Goal: Transaction & Acquisition: Purchase product/service

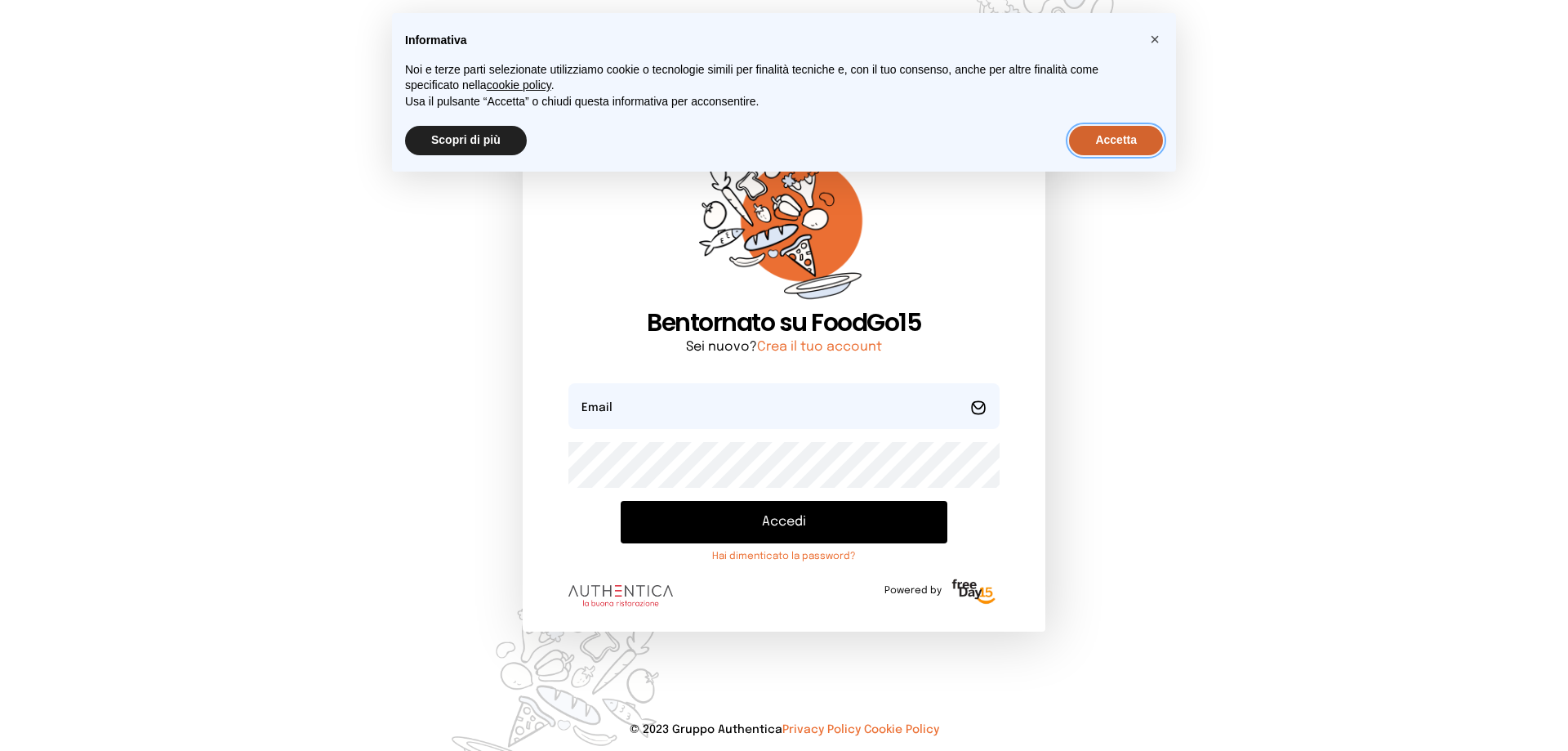
click at [1111, 138] on button "Accetta" at bounding box center [1116, 140] width 94 height 29
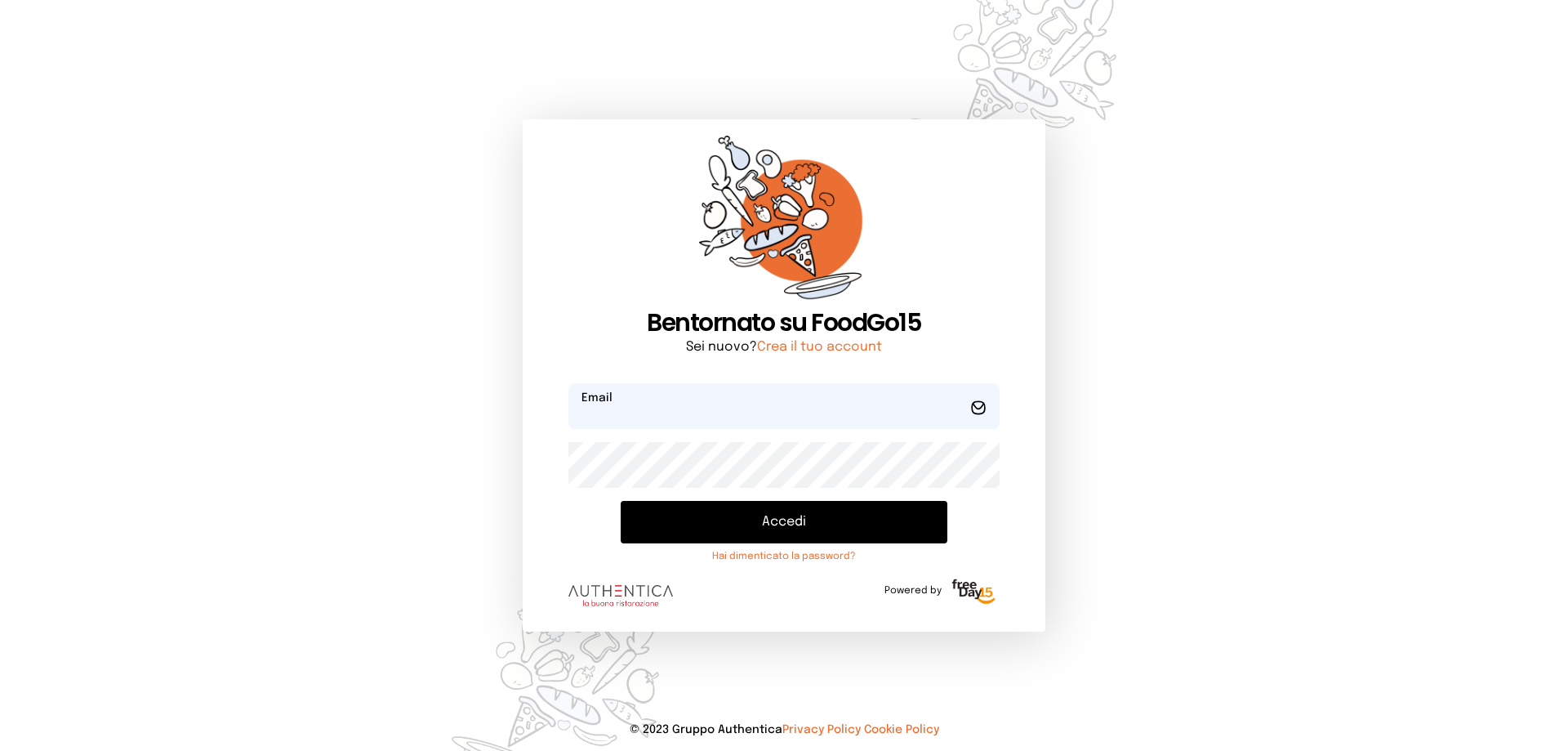
click at [801, 407] on input "email" at bounding box center [784, 406] width 431 height 46
click at [621, 501] on button "Accedi" at bounding box center [784, 522] width 327 height 43
type input "**********"
click at [621, 501] on button "Accedi" at bounding box center [784, 522] width 327 height 43
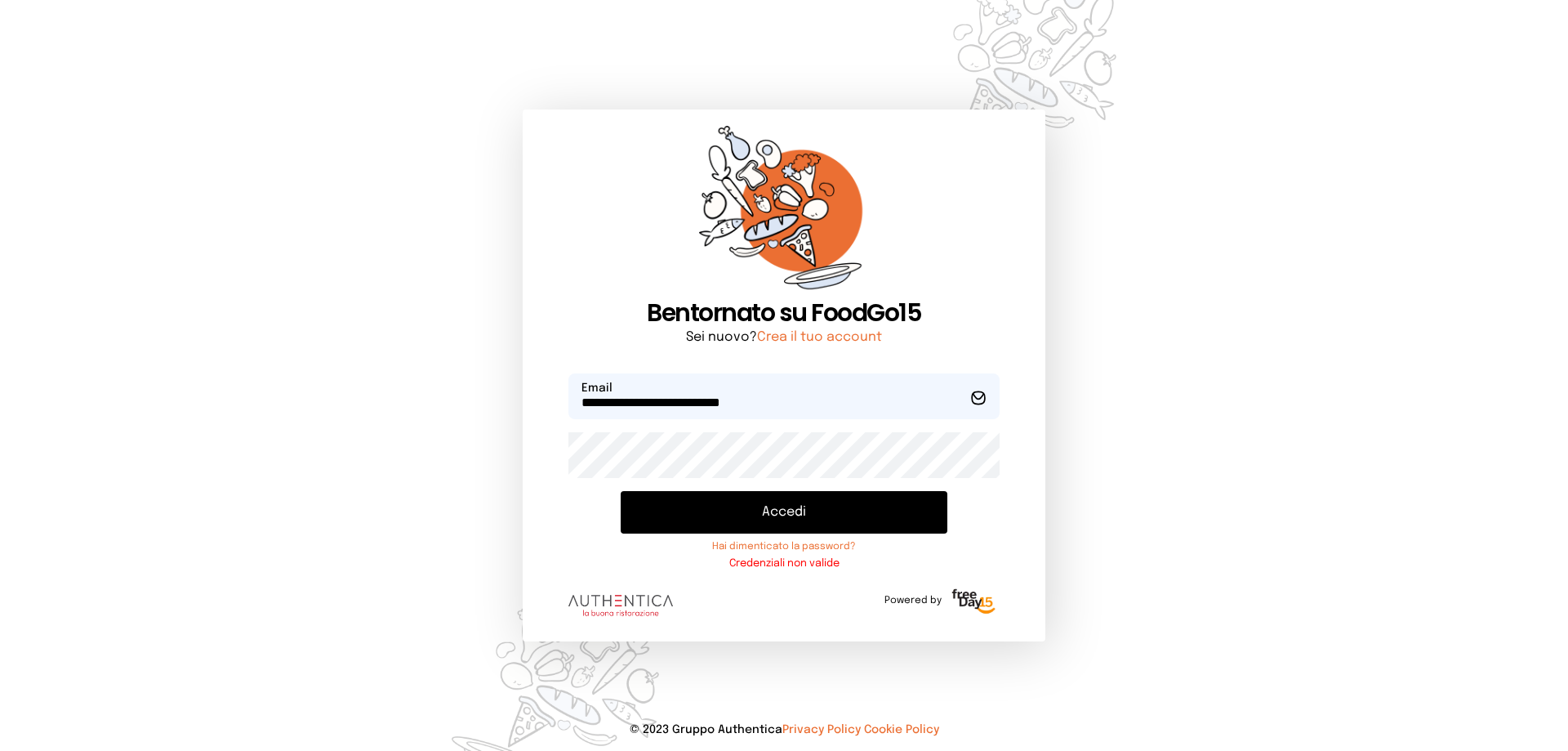
click at [808, 512] on button "Accedi" at bounding box center [784, 511] width 327 height 43
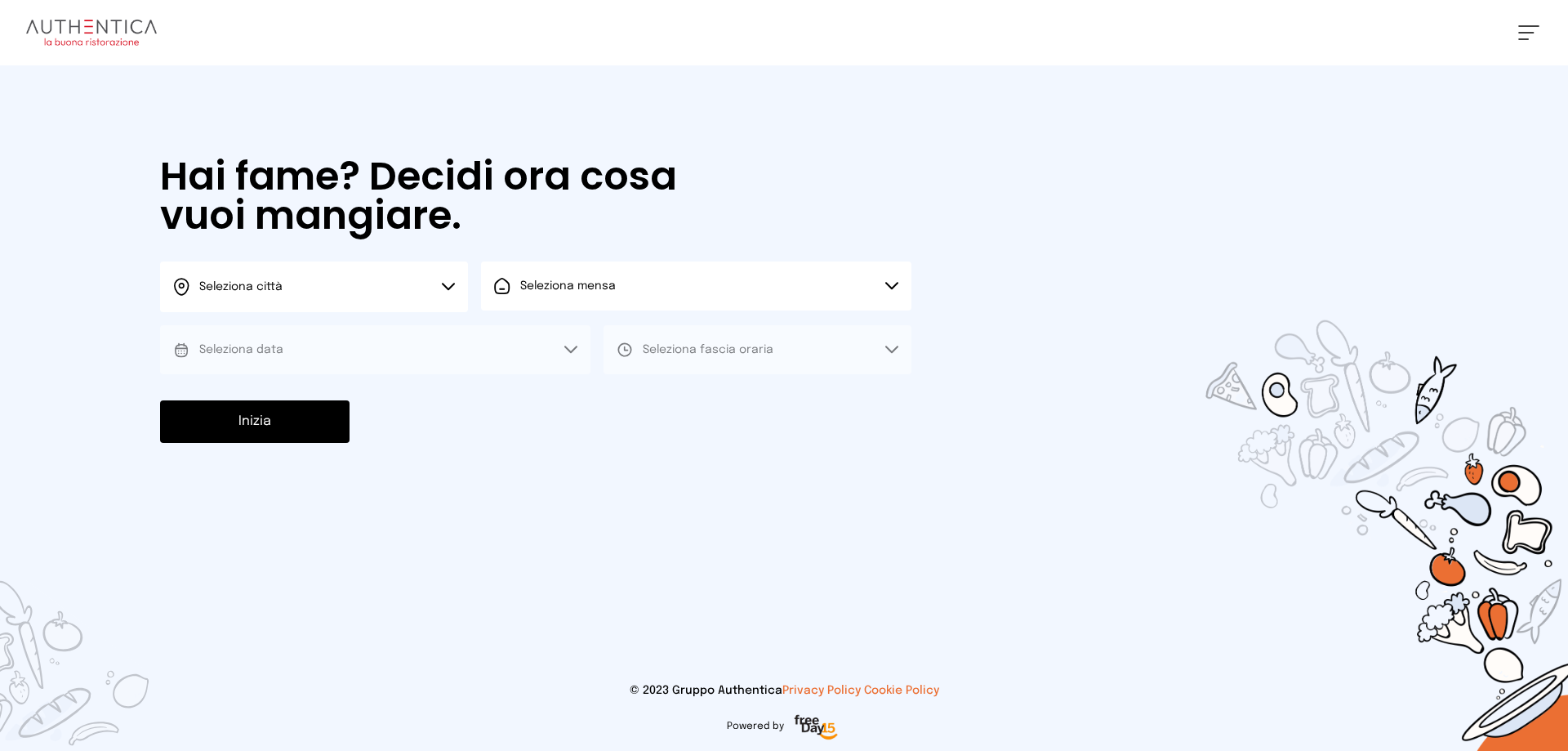
click at [455, 287] on button "Seleziona città" at bounding box center [314, 286] width 308 height 50
click at [426, 326] on li "Terni" at bounding box center [314, 334] width 308 height 44
click at [578, 309] on button "Seleziona mensa" at bounding box center [696, 286] width 430 height 49
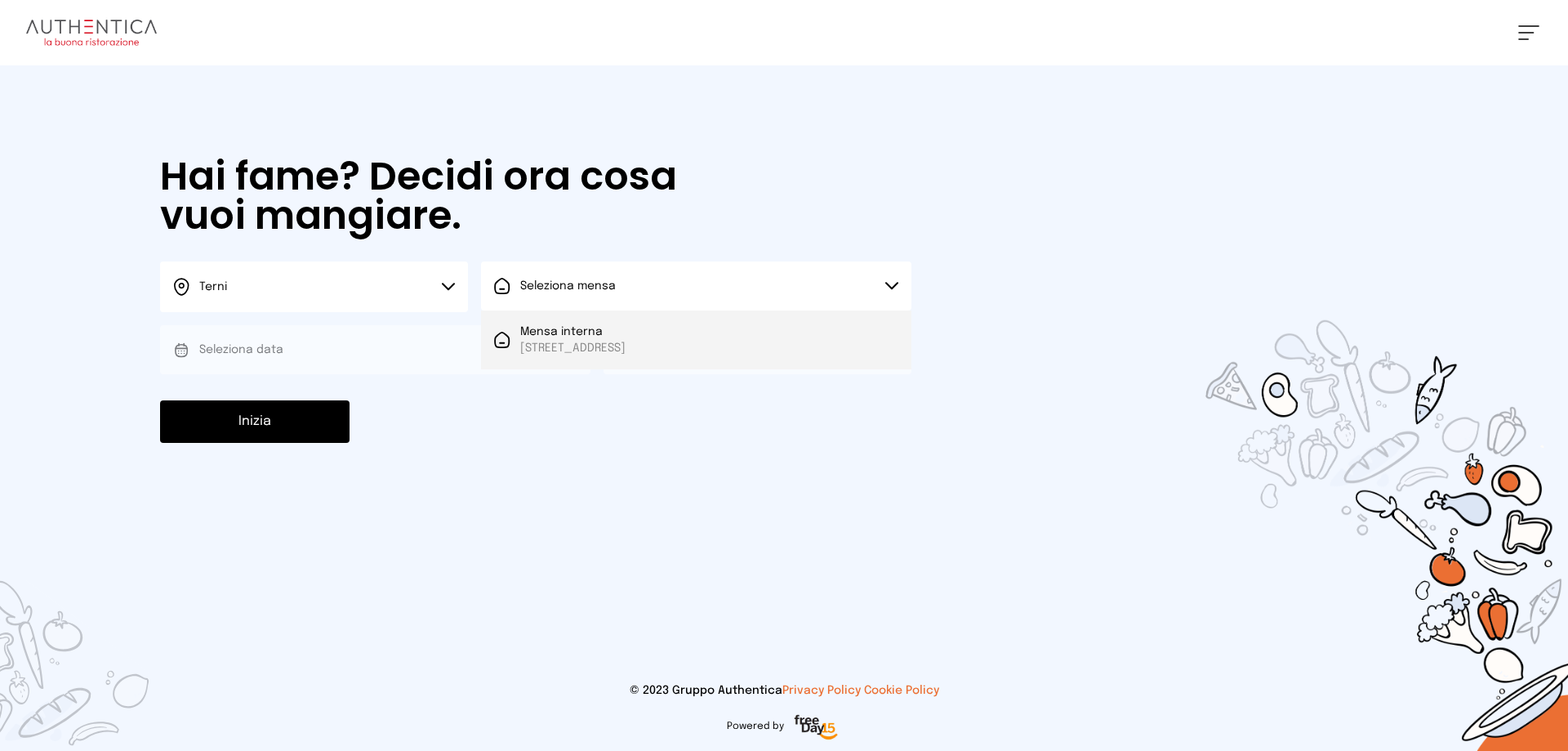
click at [578, 338] on span "Mensa interna" at bounding box center [572, 331] width 105 height 16
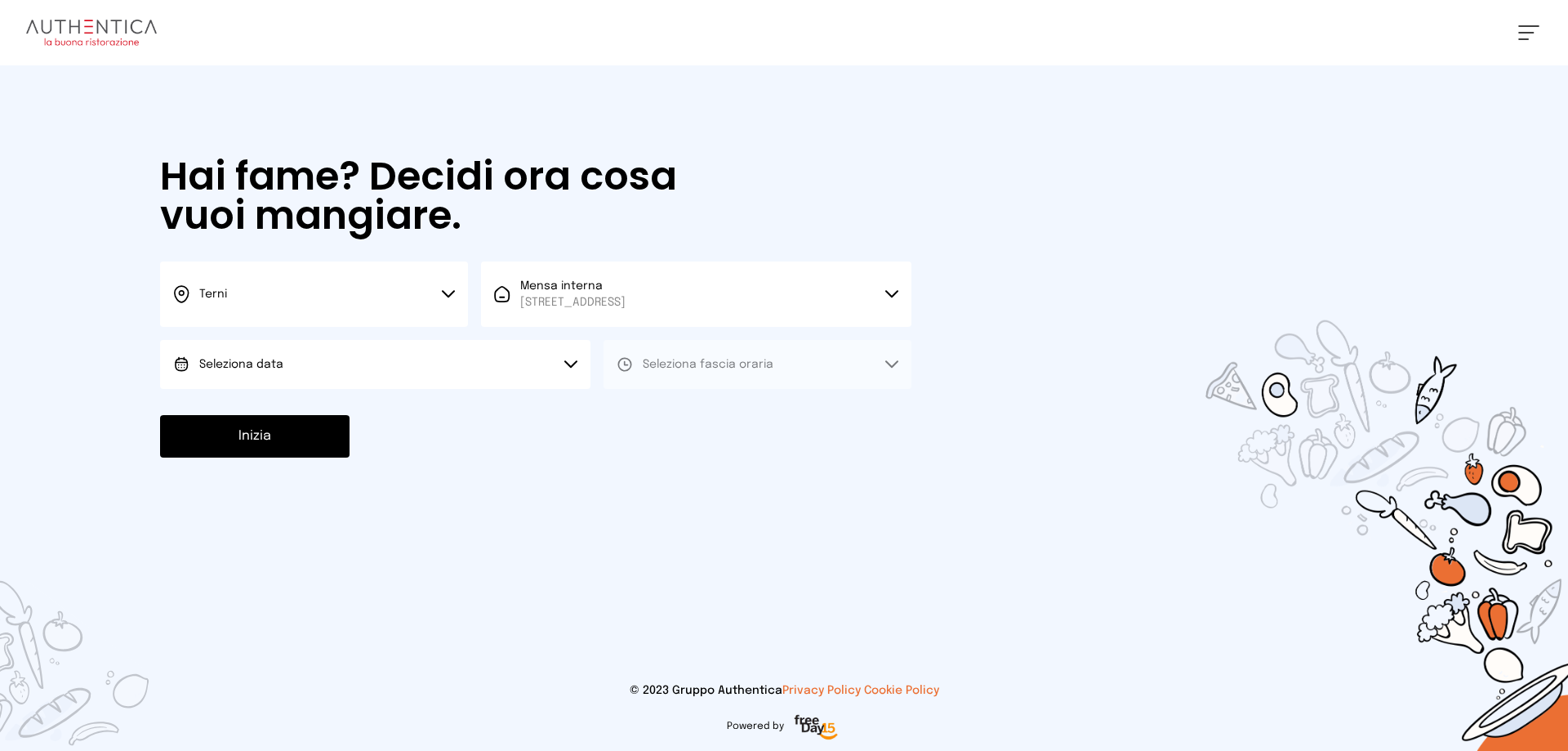
drag, startPoint x: 529, startPoint y: 362, endPoint x: 519, endPoint y: 383, distance: 23.3
click at [527, 365] on button "Seleziona data" at bounding box center [374, 364] width 430 height 49
click at [507, 409] on li "[DATE], [DATE]" at bounding box center [374, 410] width 430 height 43
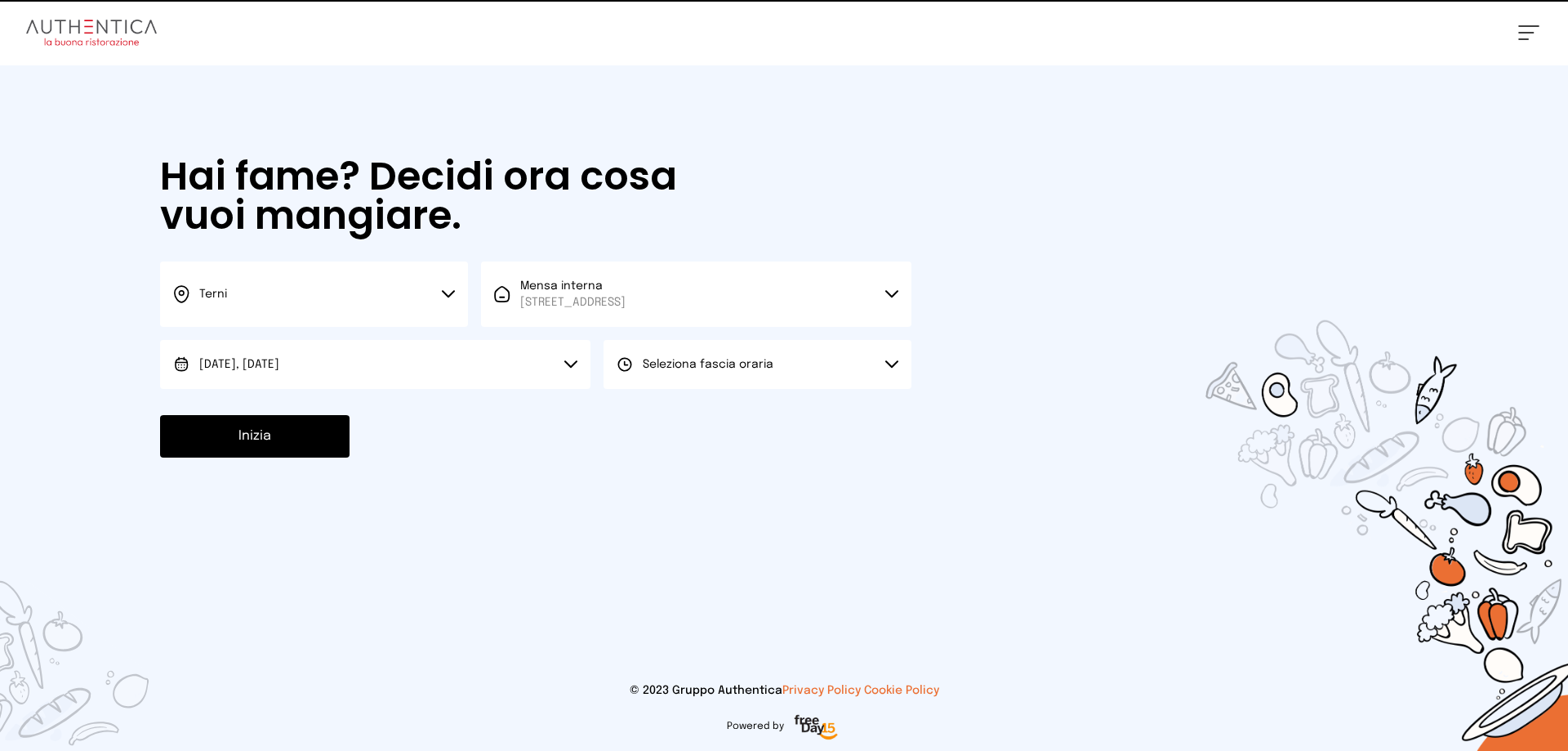
drag, startPoint x: 641, startPoint y: 363, endPoint x: 642, endPoint y: 400, distance: 37.0
click at [642, 376] on button "Seleziona fascia oraria" at bounding box center [757, 364] width 308 height 49
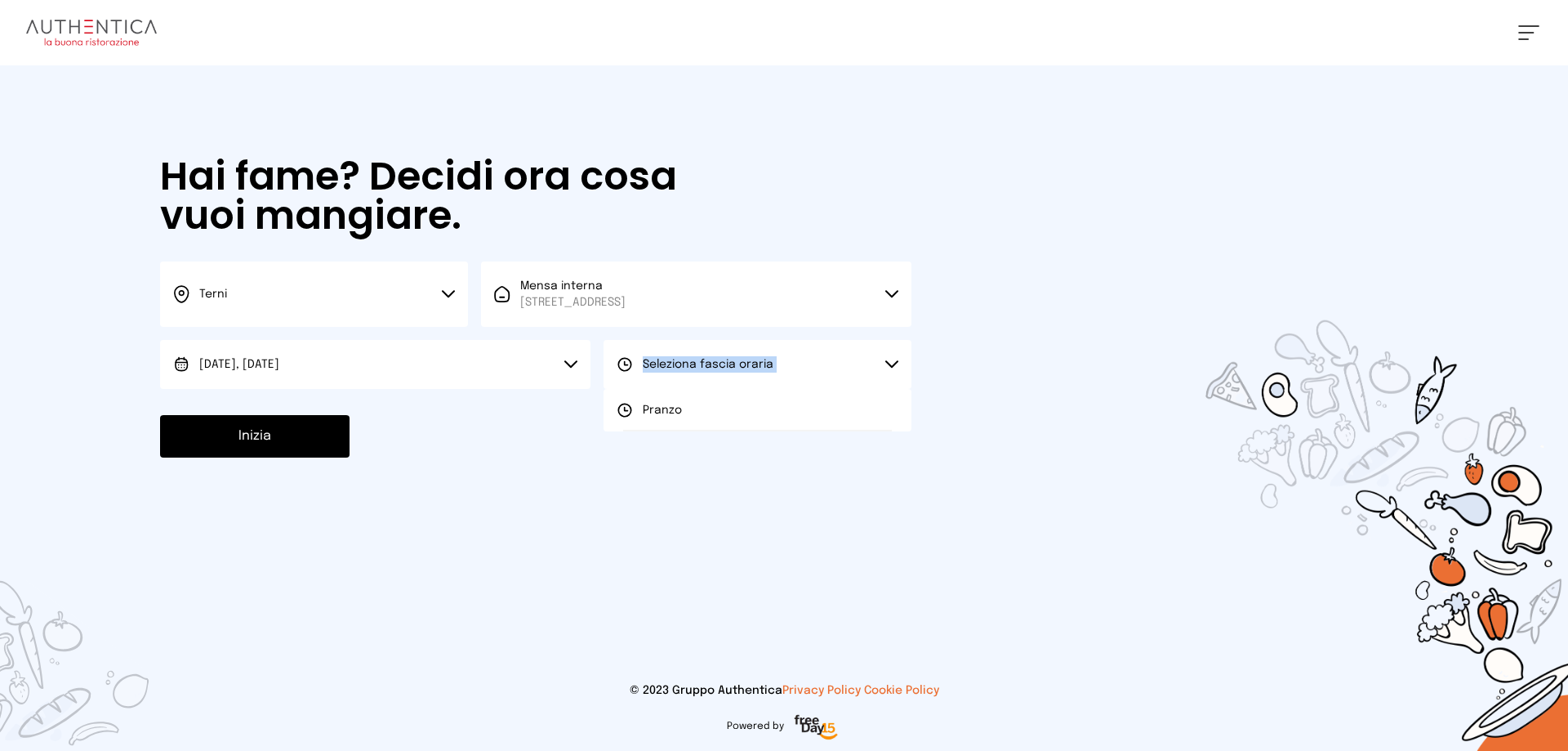
drag, startPoint x: 642, startPoint y: 417, endPoint x: 534, endPoint y: 479, distance: 124.5
click at [625, 389] on div "Seleziona fascia oraria Scegli il turno [GEOGRAPHIC_DATA]" at bounding box center [757, 364] width 308 height 49
click at [648, 415] on span "Pranzo" at bounding box center [661, 410] width 39 height 16
click at [328, 436] on button "Inizia" at bounding box center [254, 435] width 189 height 43
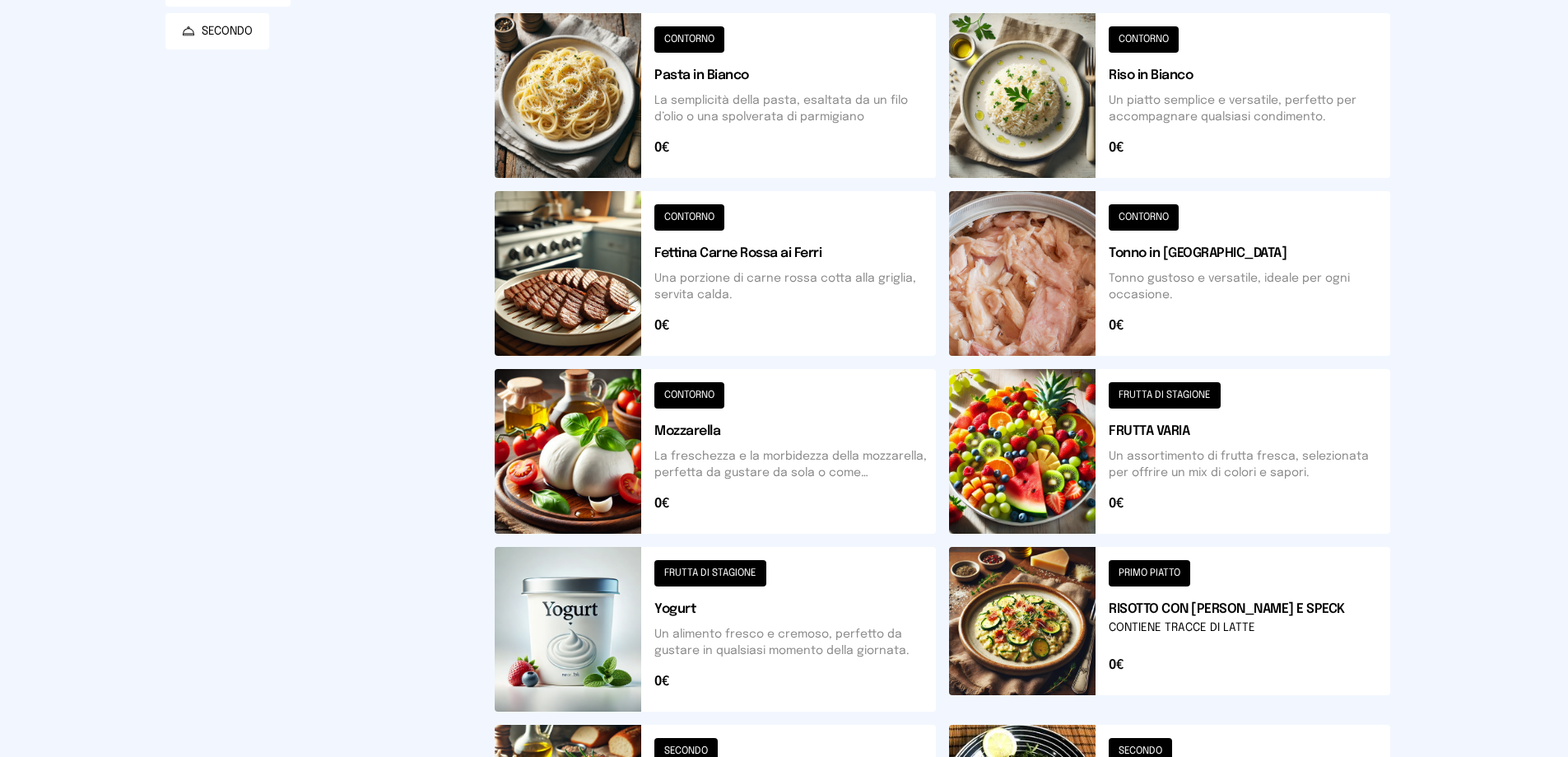
scroll to position [494, 0]
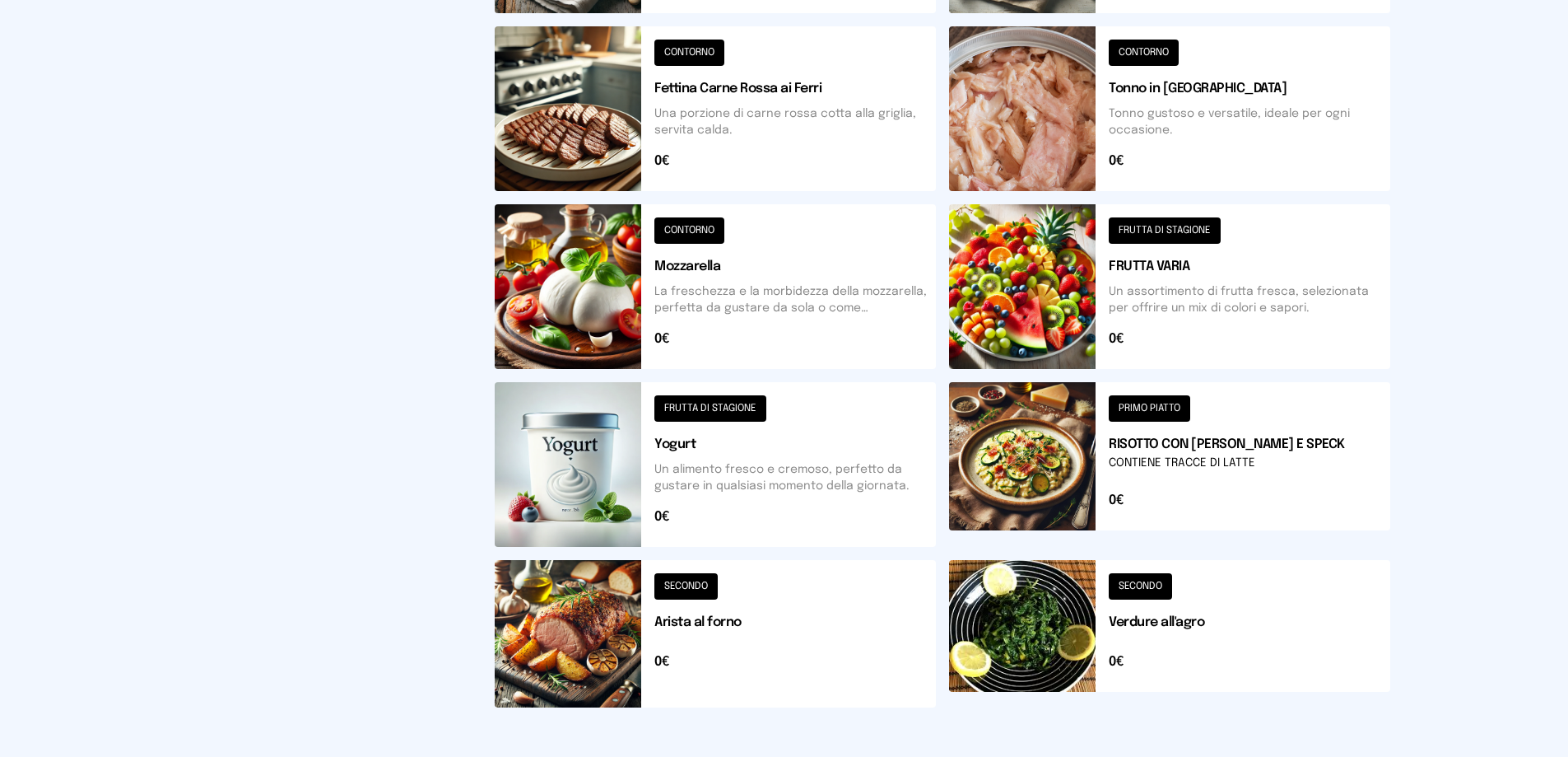
click at [1178, 236] on button at bounding box center [1170, 287] width 442 height 165
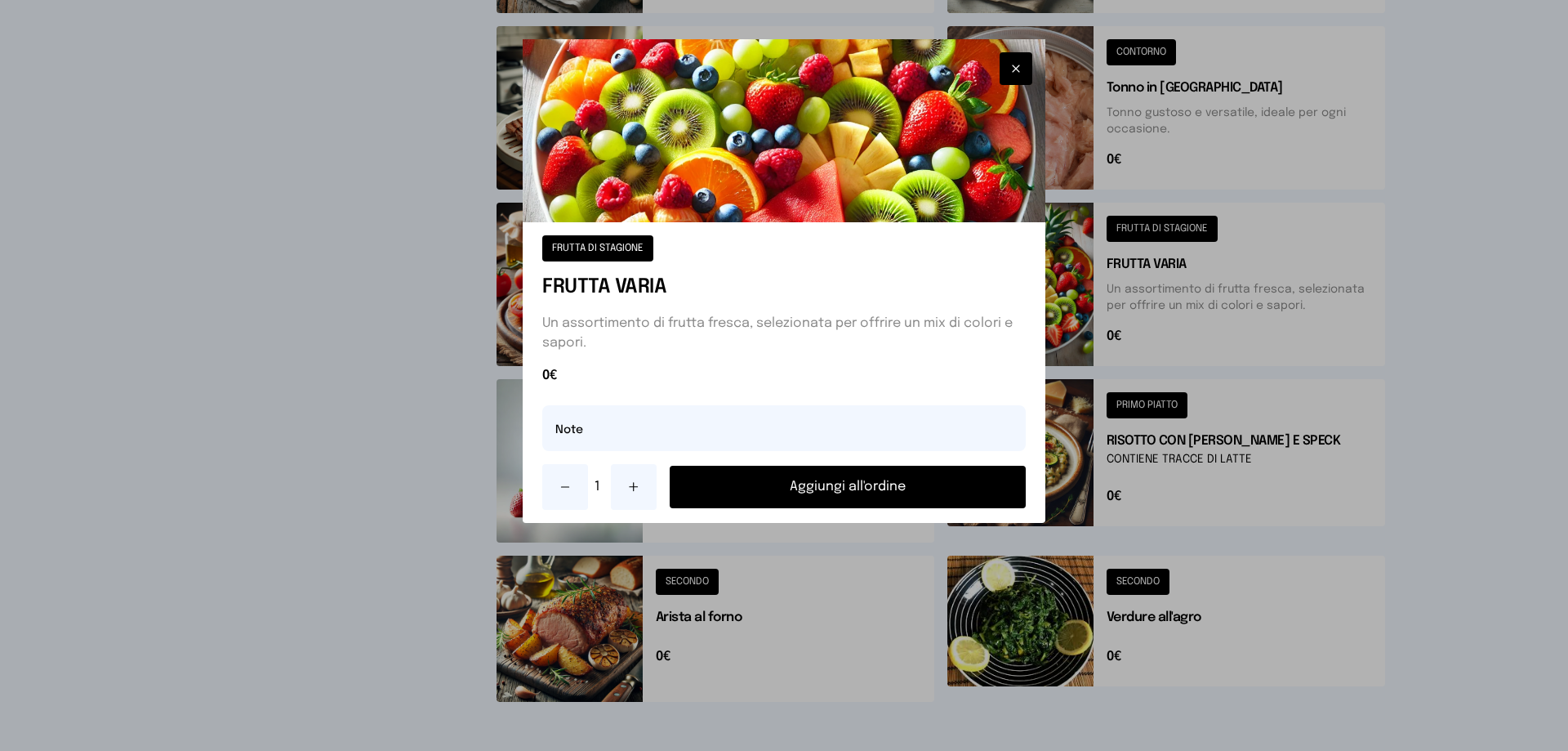
click at [856, 489] on button "Aggiungi all'ordine" at bounding box center [848, 487] width 356 height 43
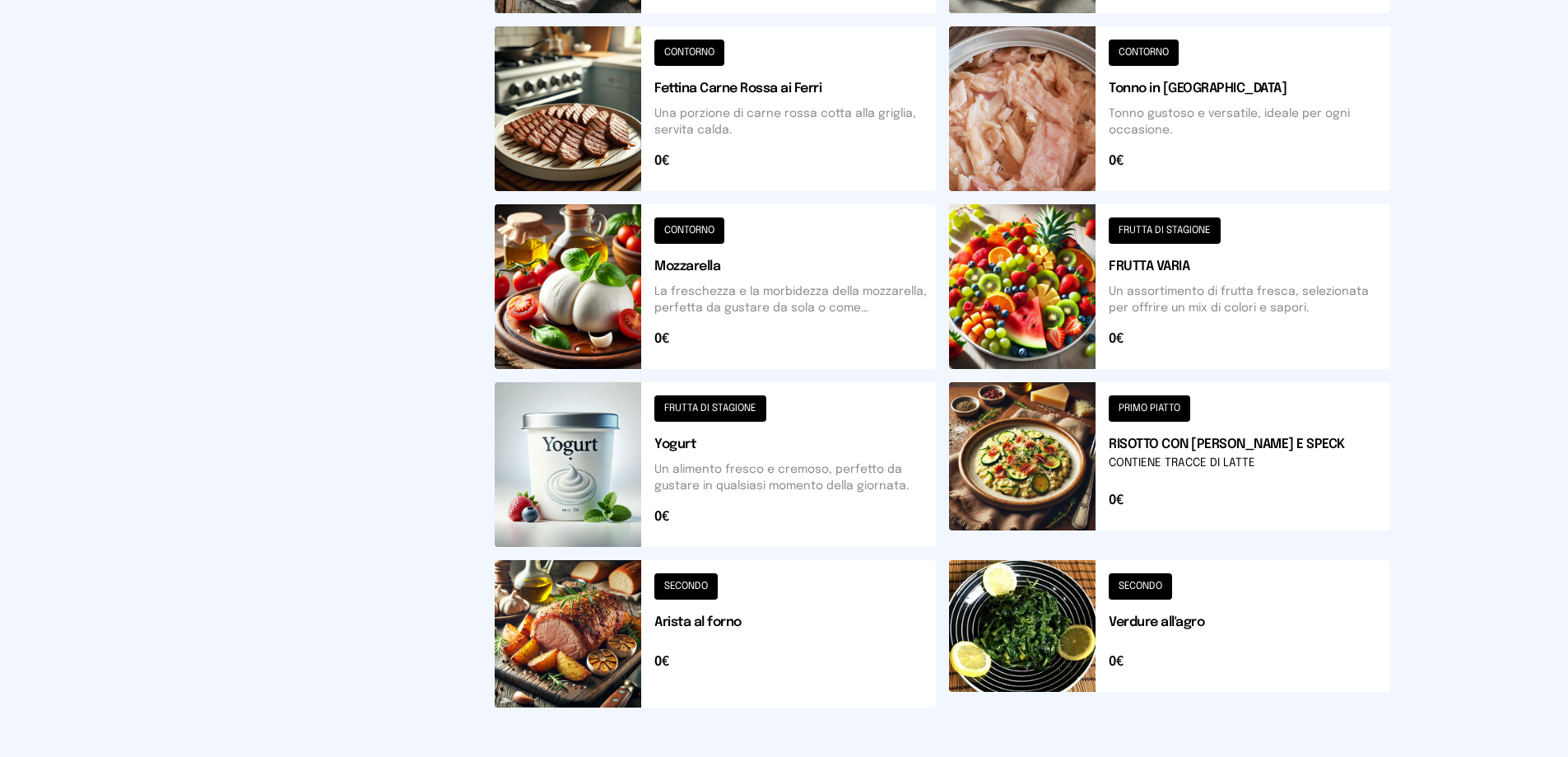
click at [1133, 592] on button at bounding box center [1170, 633] width 442 height 148
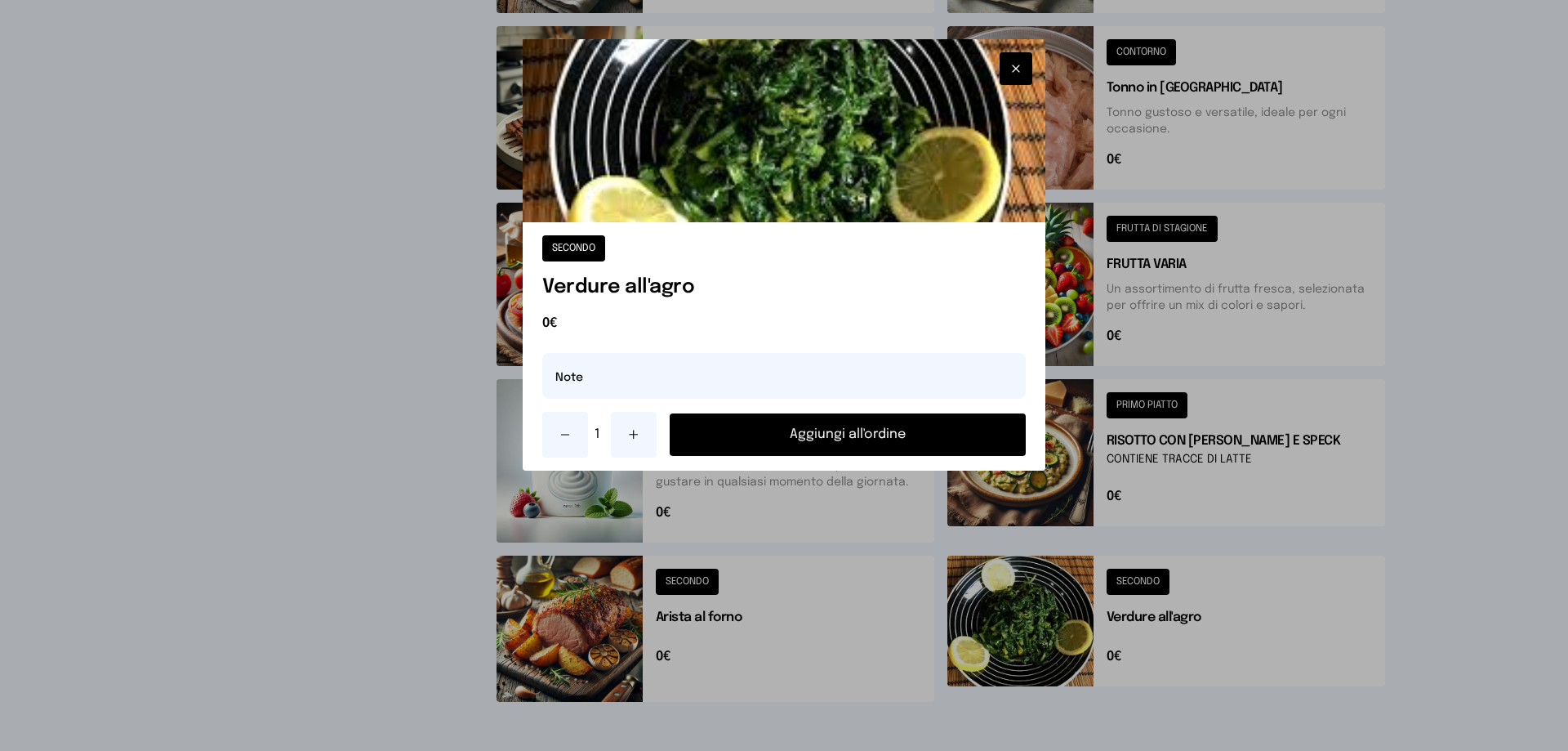
click at [844, 438] on button "Aggiungi all'ordine" at bounding box center [848, 434] width 356 height 43
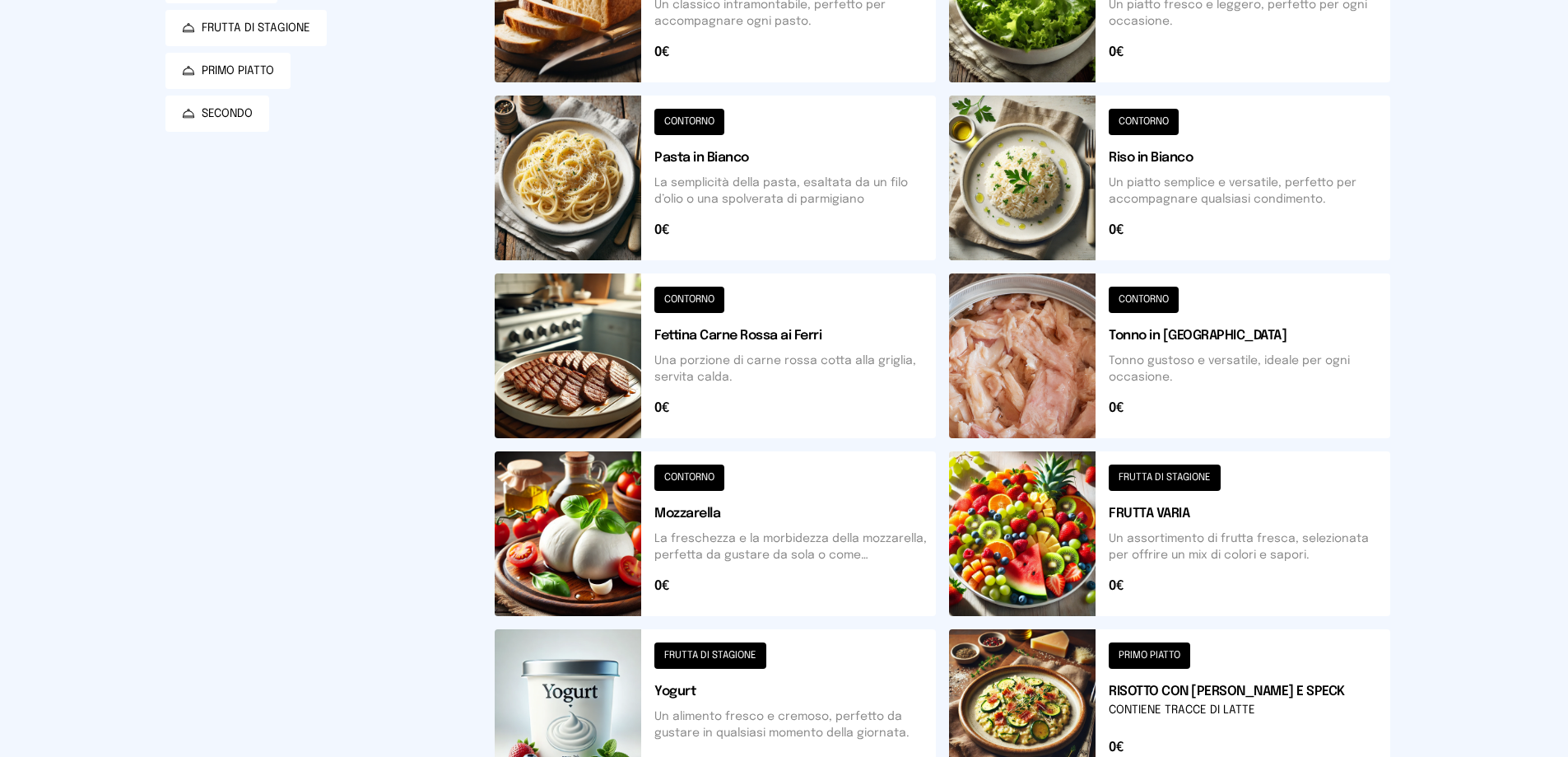
scroll to position [0, 0]
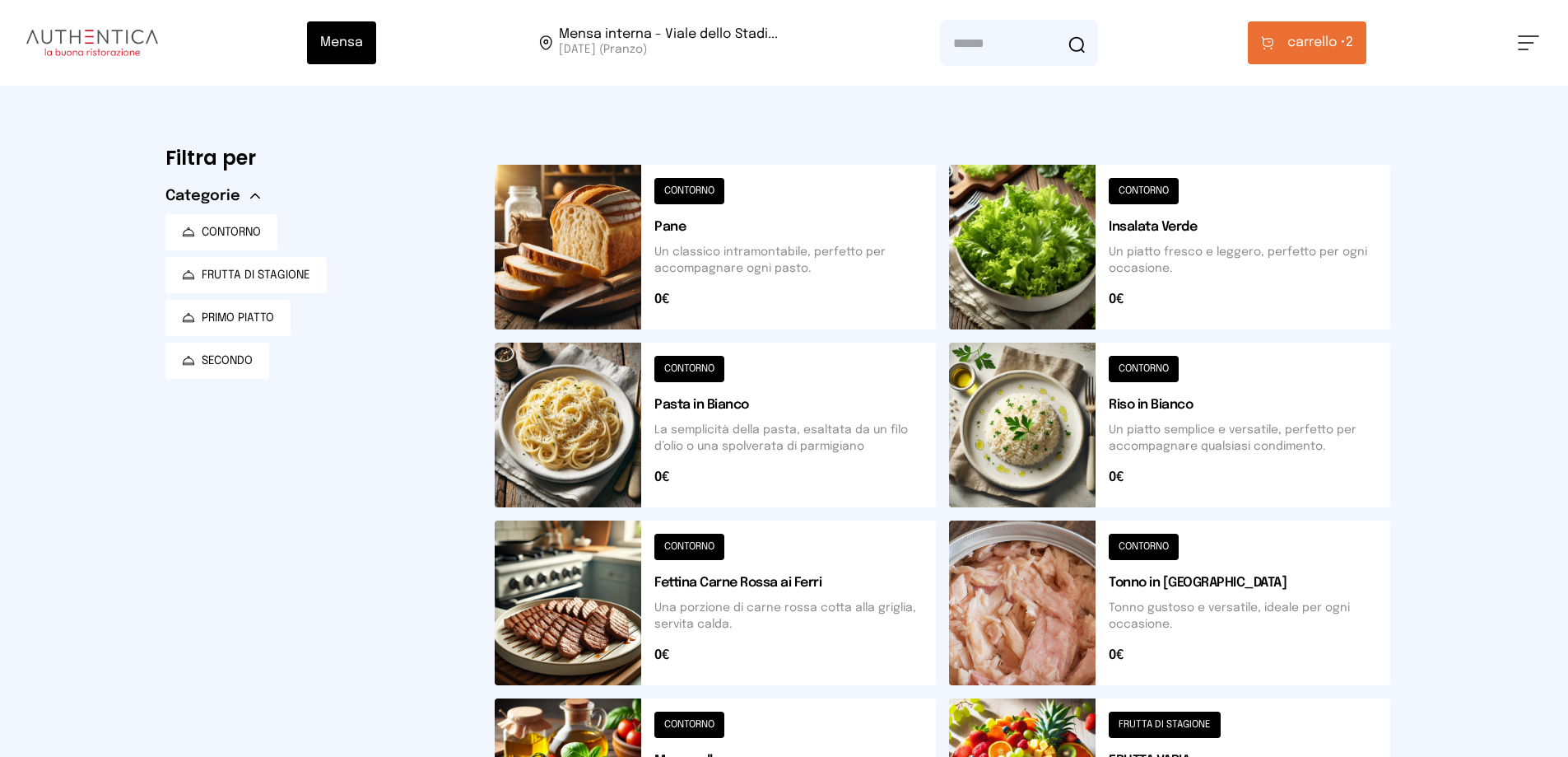
click at [1301, 34] on span "carrello •" at bounding box center [1316, 42] width 58 height 20
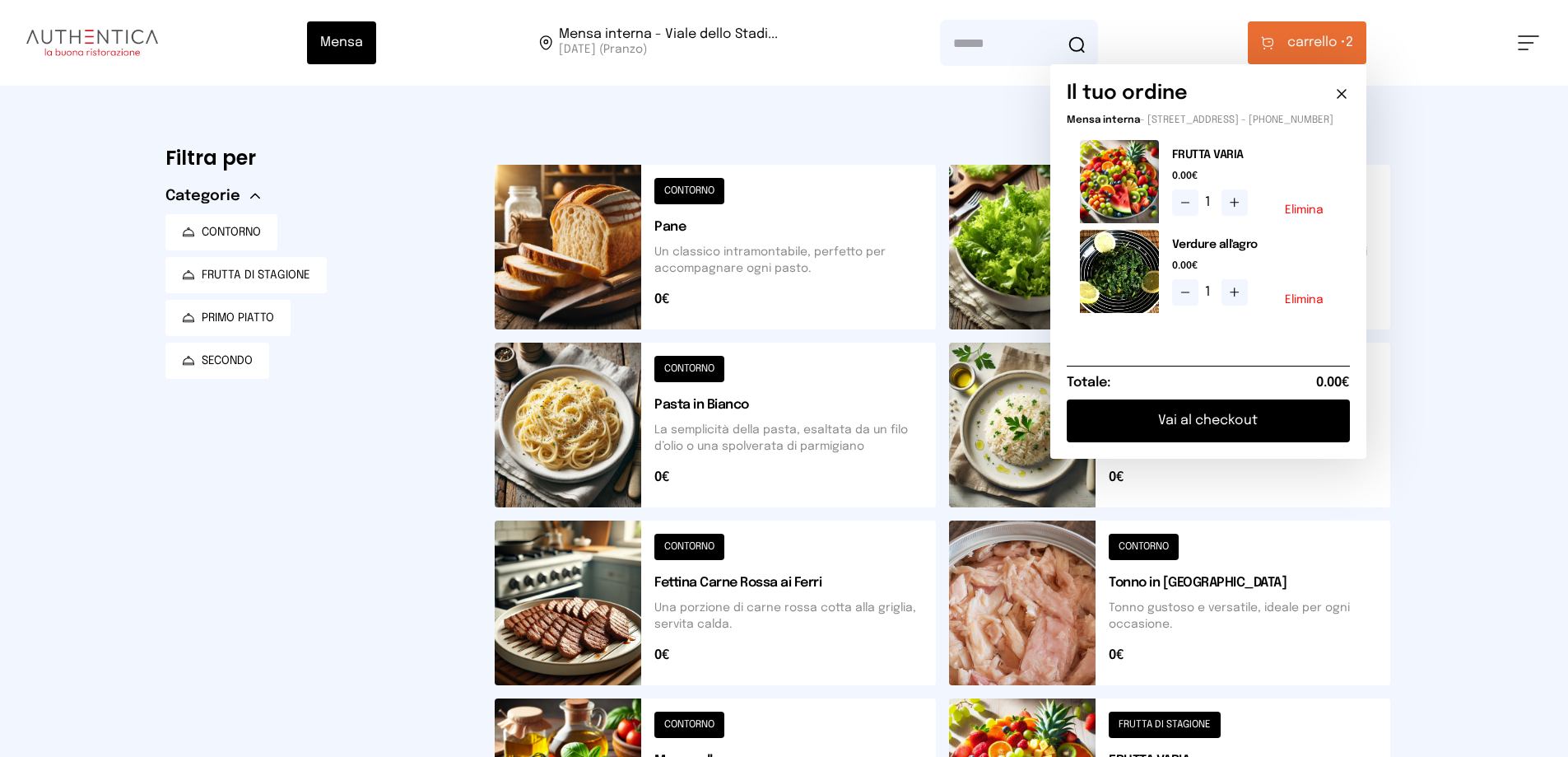
click at [1221, 431] on button "Vai al checkout" at bounding box center [1209, 421] width 284 height 43
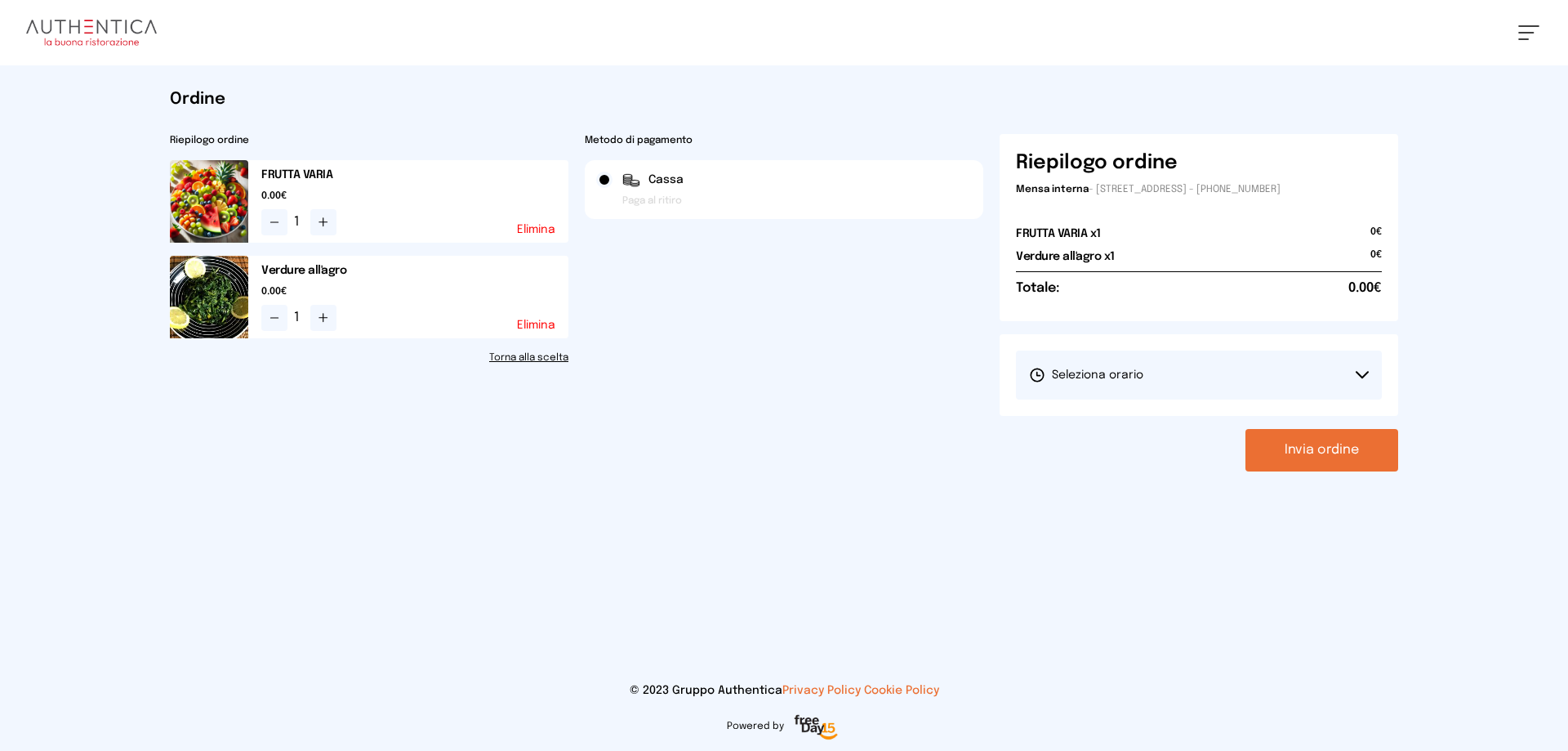
click at [1337, 376] on button "Seleziona orario" at bounding box center [1198, 376] width 366 height 49
click at [1315, 411] on li "1° Turno (13:00 - 15:00)" at bounding box center [1198, 420] width 366 height 43
click at [1315, 455] on button "Invia ordine" at bounding box center [1321, 450] width 153 height 43
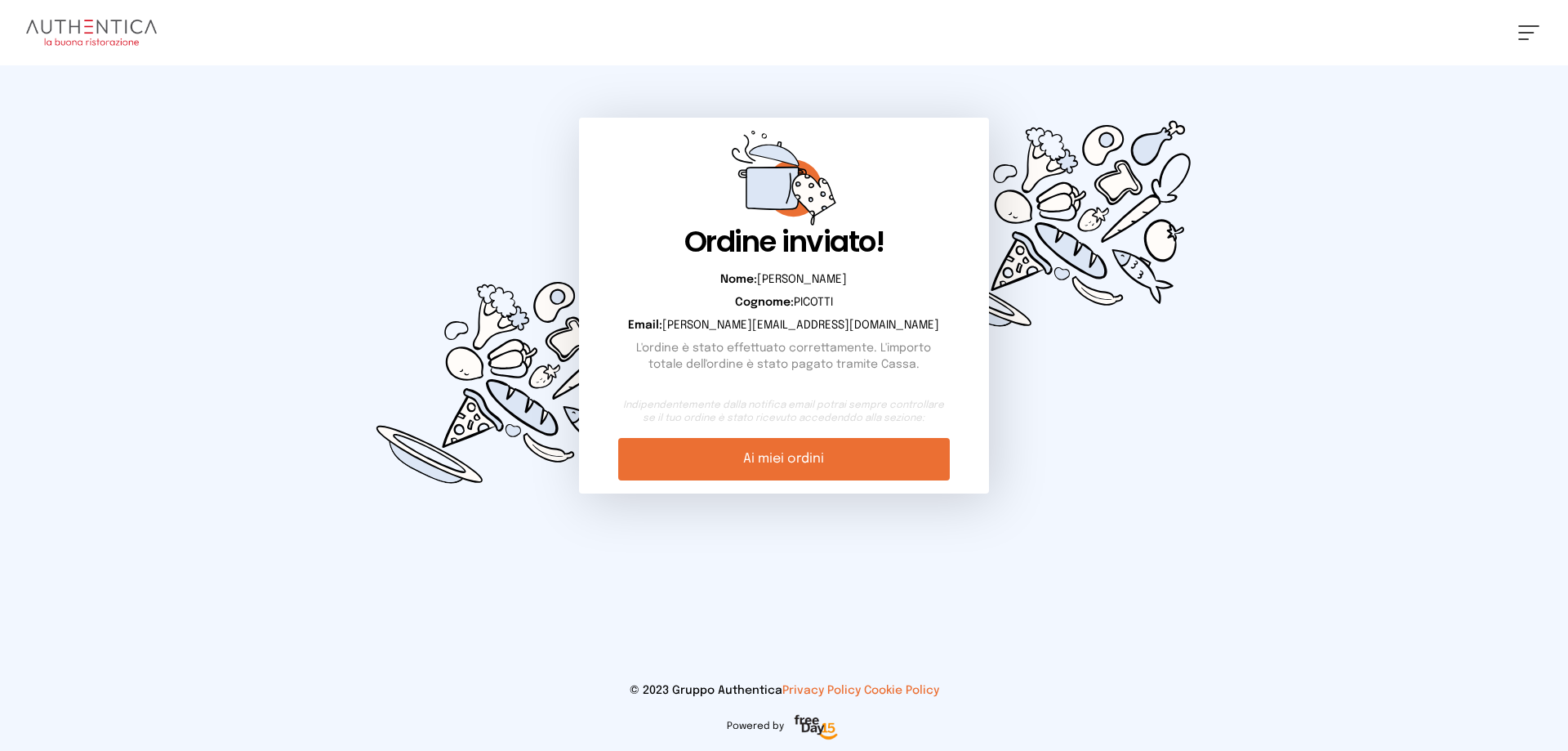
click at [824, 457] on link "Ai miei ordini" at bounding box center [783, 459] width 331 height 43
